Goal: Task Accomplishment & Management: Manage account settings

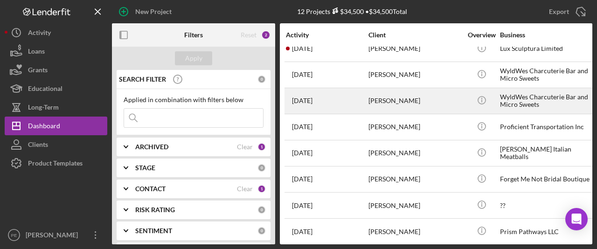
scroll to position [13, 0]
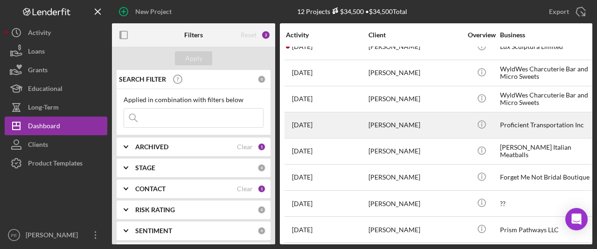
click at [391, 121] on div "Eloy Archuleta JR" at bounding box center [415, 125] width 93 height 25
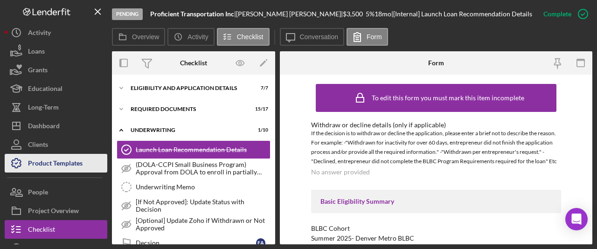
scroll to position [69, 0]
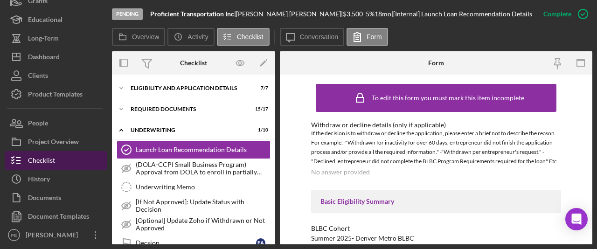
click at [52, 163] on div "Checklist" at bounding box center [41, 161] width 27 height 21
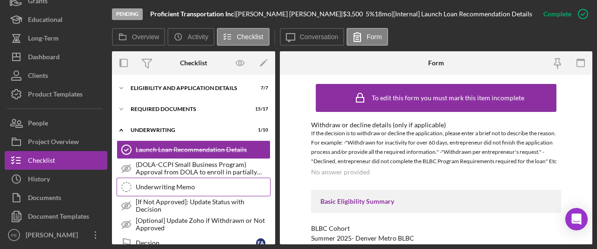
click at [214, 181] on link "Underwriting Memo Underwriting Memo" at bounding box center [194, 187] width 154 height 19
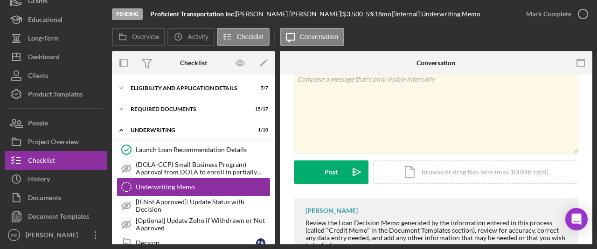
scroll to position [66, 0]
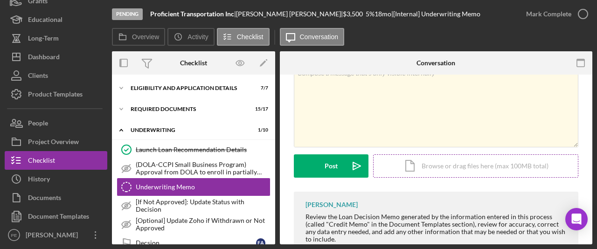
click at [425, 175] on div "Icon/Document Browse or drag files here (max 100MB total) Tap to choose files o…" at bounding box center [475, 165] width 205 height 23
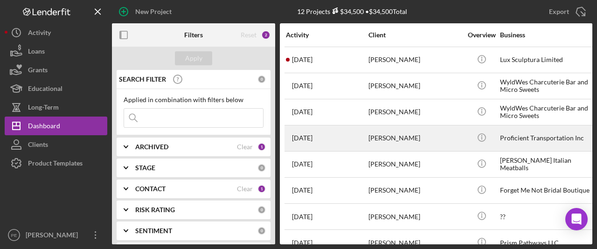
click at [413, 143] on div "Eloy Archuleta JR" at bounding box center [415, 138] width 93 height 25
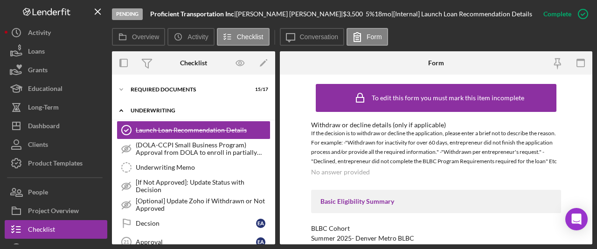
scroll to position [21, 0]
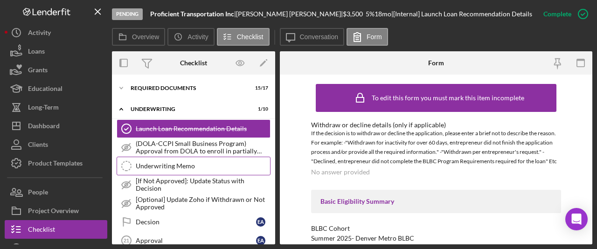
click at [184, 167] on div "Underwriting Memo" at bounding box center [203, 165] width 134 height 7
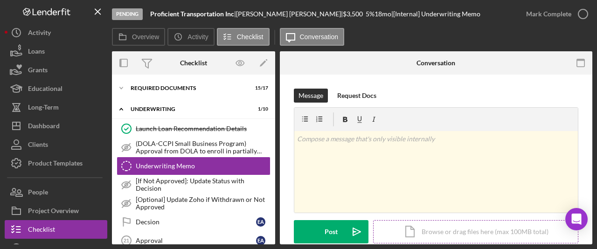
click at [396, 228] on div "Icon/Document Browse or drag files here (max 100MB total) Tap to choose files o…" at bounding box center [475, 231] width 205 height 23
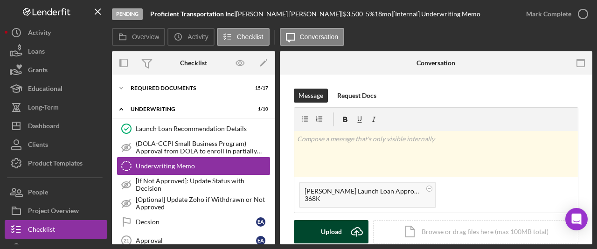
click at [340, 223] on div "Upload" at bounding box center [331, 231] width 21 height 23
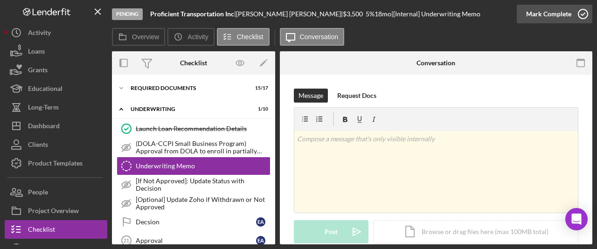
click at [545, 10] on div "Mark Complete" at bounding box center [548, 14] width 45 height 19
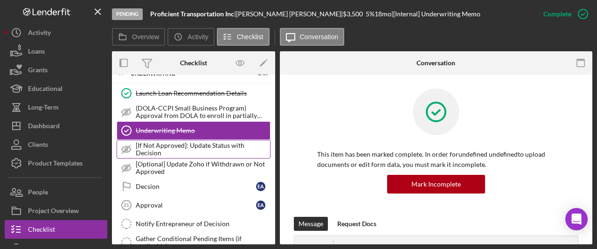
scroll to position [58, 0]
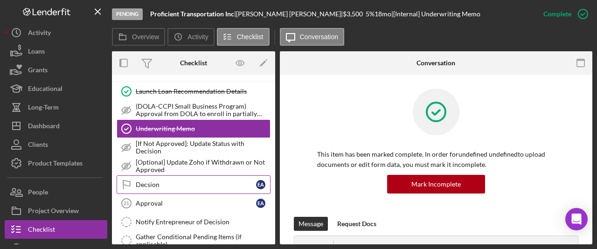
click at [214, 180] on link "Decsion Decsion E A" at bounding box center [194, 184] width 154 height 19
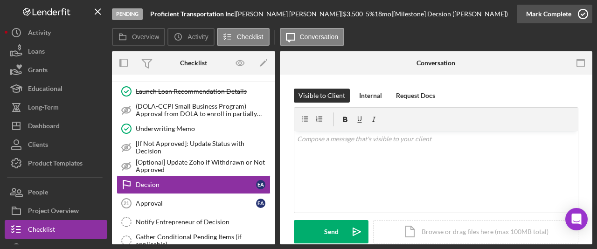
click at [538, 15] on div "Mark Complete" at bounding box center [548, 14] width 45 height 19
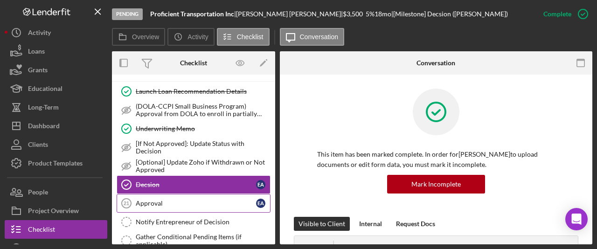
click at [198, 201] on div "Approval" at bounding box center [196, 203] width 120 height 7
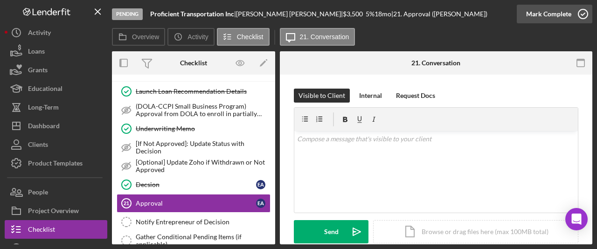
click at [543, 17] on div "Mark Complete" at bounding box center [548, 14] width 45 height 19
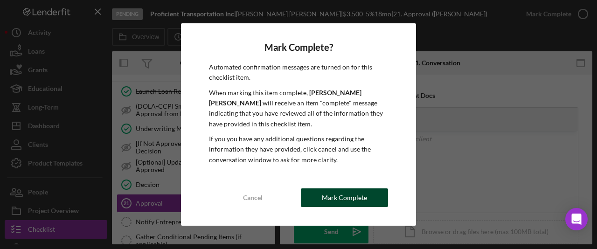
click at [352, 199] on div "Mark Complete" at bounding box center [344, 197] width 45 height 19
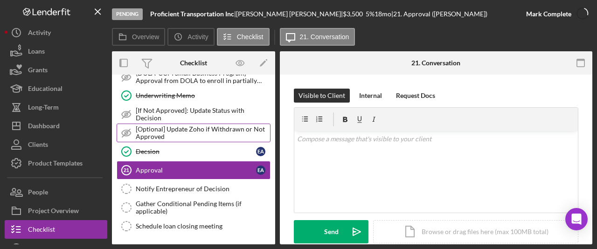
scroll to position [93, 0]
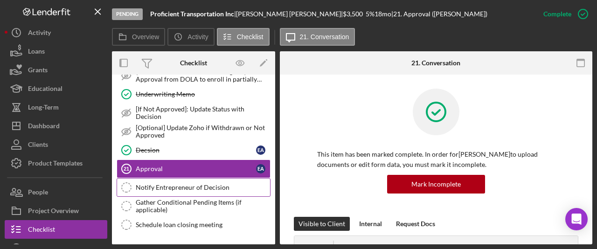
click at [220, 184] on div "Notify Entrepreneur of Decision" at bounding box center [203, 187] width 134 height 7
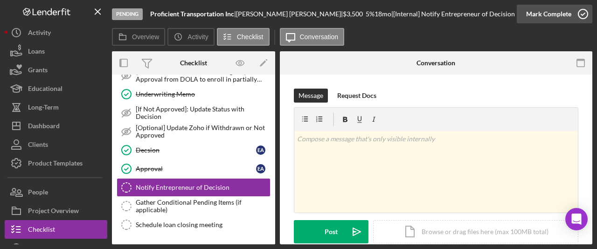
click at [559, 18] on div "Mark Complete" at bounding box center [548, 14] width 45 height 19
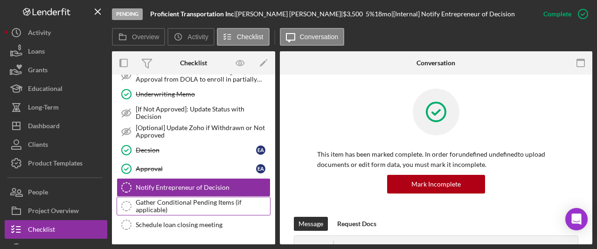
click at [207, 203] on div "Gather Conditional Pending Items (if applicable)" at bounding box center [203, 206] width 134 height 15
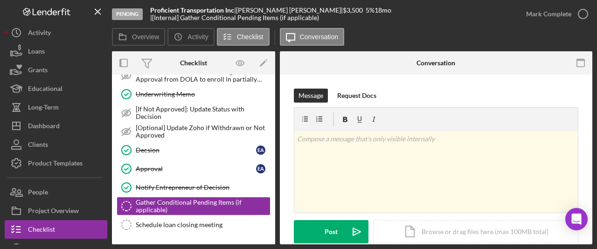
click at [217, 222] on div "Schedule loan closing meeting" at bounding box center [203, 224] width 134 height 7
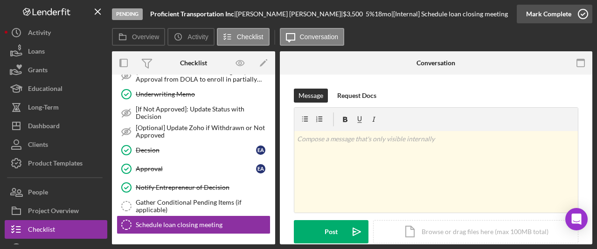
click at [548, 16] on div "Mark Complete" at bounding box center [548, 14] width 45 height 19
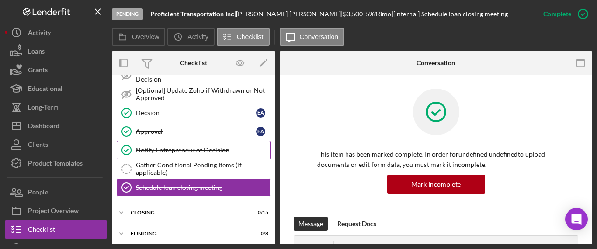
scroll to position [136, 0]
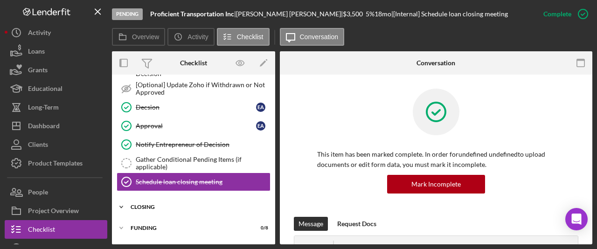
click at [134, 205] on div "Closing" at bounding box center [197, 207] width 133 height 6
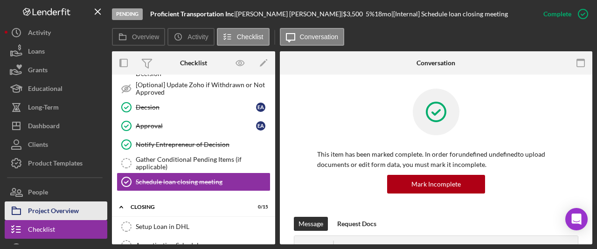
click at [70, 213] on div "Project Overview" at bounding box center [53, 212] width 51 height 21
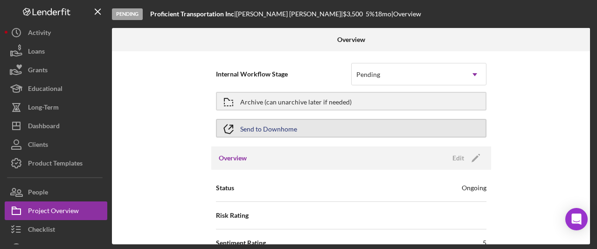
click at [261, 132] on div "Send to Downhome" at bounding box center [268, 128] width 57 height 17
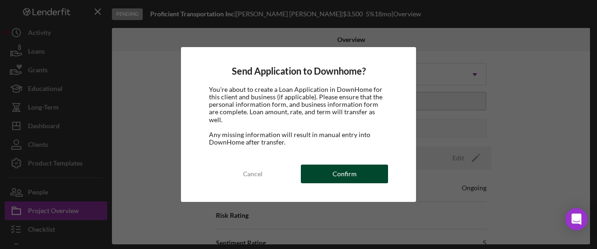
click at [376, 168] on button "Confirm" at bounding box center [344, 174] width 87 height 19
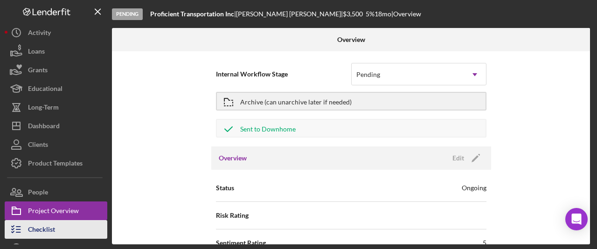
click at [49, 230] on div "Checklist" at bounding box center [41, 230] width 27 height 21
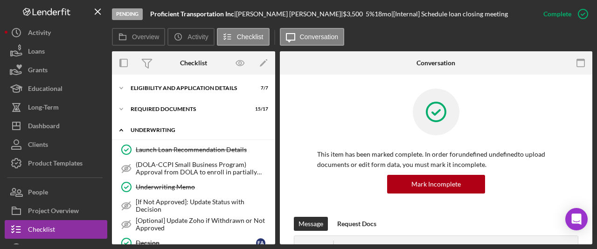
click at [161, 128] on div "Underwriting" at bounding box center [197, 130] width 133 height 6
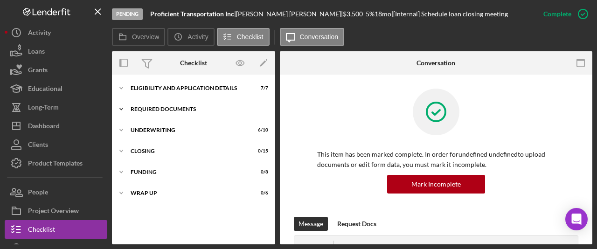
click at [160, 105] on div "Icon/Expander Required Documents 15 / 17" at bounding box center [193, 109] width 163 height 19
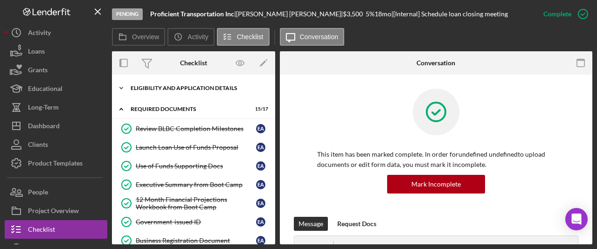
click at [119, 90] on icon "Icon/Expander" at bounding box center [121, 88] width 19 height 19
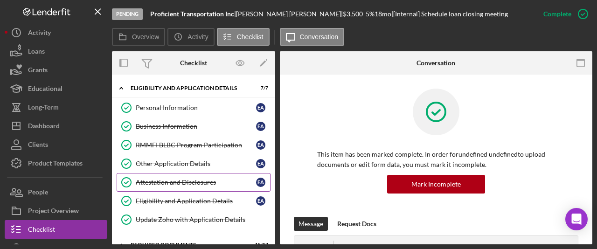
click at [146, 181] on div "Attestation and Disclosures" at bounding box center [196, 182] width 120 height 7
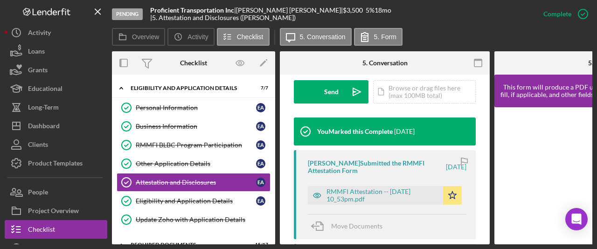
scroll to position [287, 0]
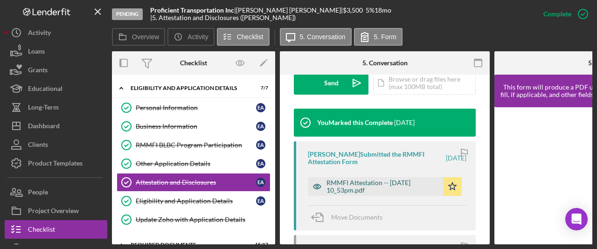
click at [398, 183] on div "RMMFI Attestation -- 2025-08-06 10_53pm.pdf" at bounding box center [383, 186] width 112 height 15
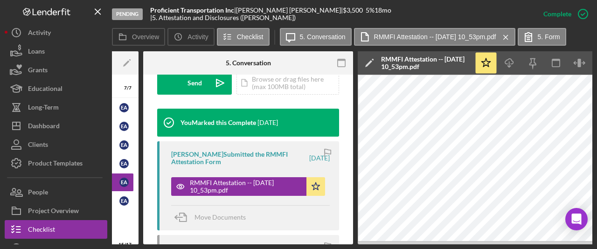
scroll to position [0, 138]
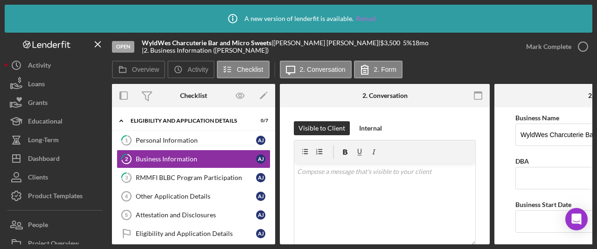
click at [368, 18] on link "Reload" at bounding box center [366, 18] width 20 height 7
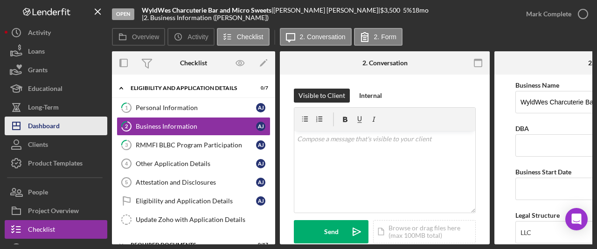
click at [65, 130] on button "Icon/Dashboard Dashboard" at bounding box center [56, 126] width 103 height 19
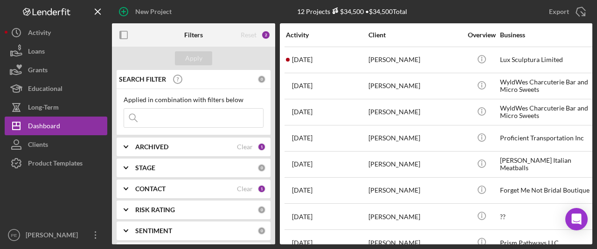
click at [178, 118] on input at bounding box center [193, 118] width 139 height 19
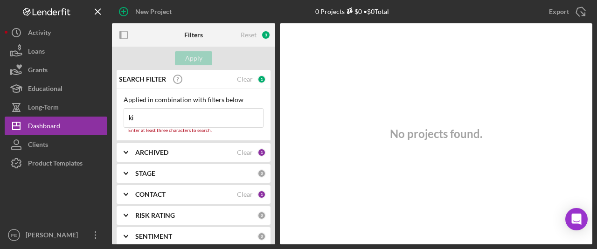
type input "k"
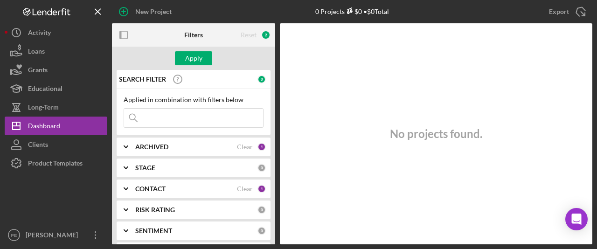
click at [123, 147] on icon "Icon/Expander" at bounding box center [125, 146] width 23 height 23
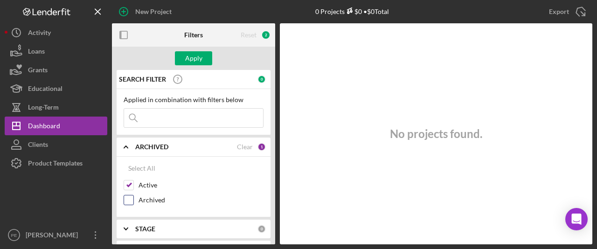
click at [129, 200] on input "Archived" at bounding box center [128, 199] width 9 height 9
checkbox input "true"
click at [160, 115] on input at bounding box center [193, 118] width 139 height 19
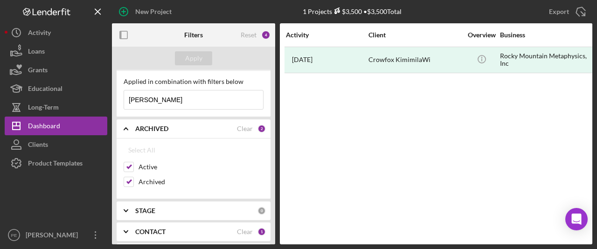
scroll to position [19, 0]
click at [187, 101] on input "kim Schiavione" at bounding box center [193, 99] width 139 height 19
type input "kim"
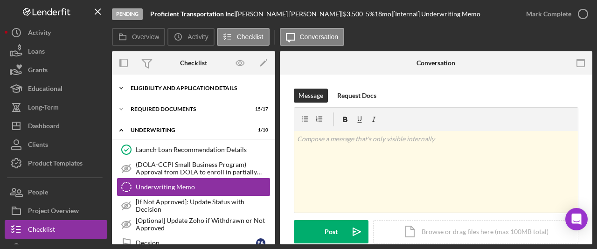
scroll to position [69, 0]
